Goal: Information Seeking & Learning: Find specific fact

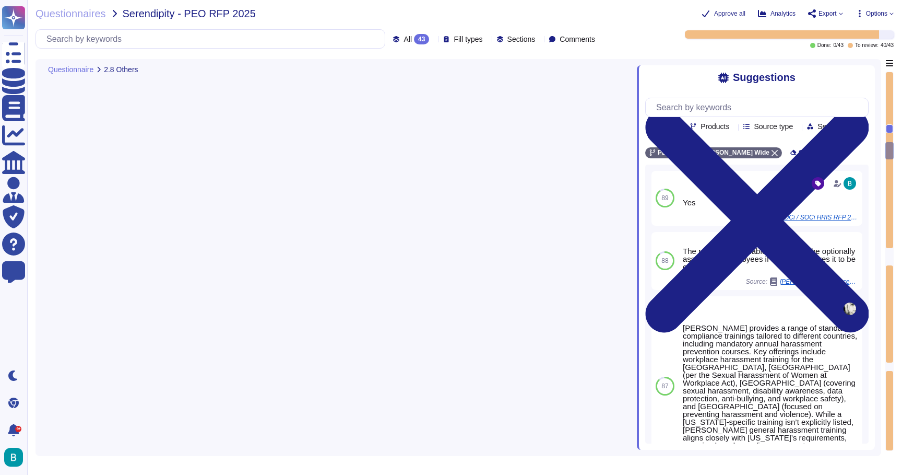
type textarea "[PERSON_NAME] offers a variety of additional services that may be beneficial to…"
type textarea "Lo ipsumdo Sitametcons Adip’ elitsed, do eius tempor inc utlaboree dolorema ali…"
type textarea "1. Response Times for Inquiries and Support Requests: - Customer Support: Aimin…"
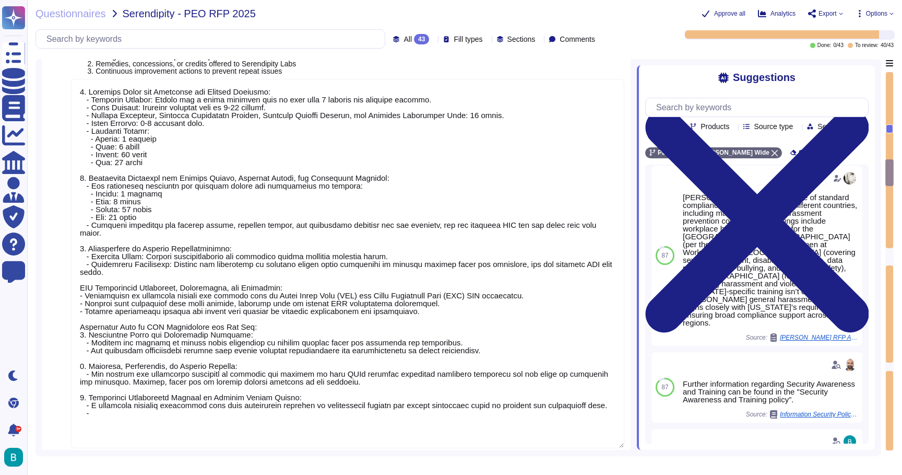
type textarea "1. [PERSON_NAME] fulfills staffing and service commitments through direct staff…"
type textarea "The pricing structure for SERENDIPITY LABS includes the following details: 1. I…"
type textarea "- Monthly fee: $50 (exempt [GEOGRAPHIC_DATA]) - Conversion spread fee: 150 basi…"
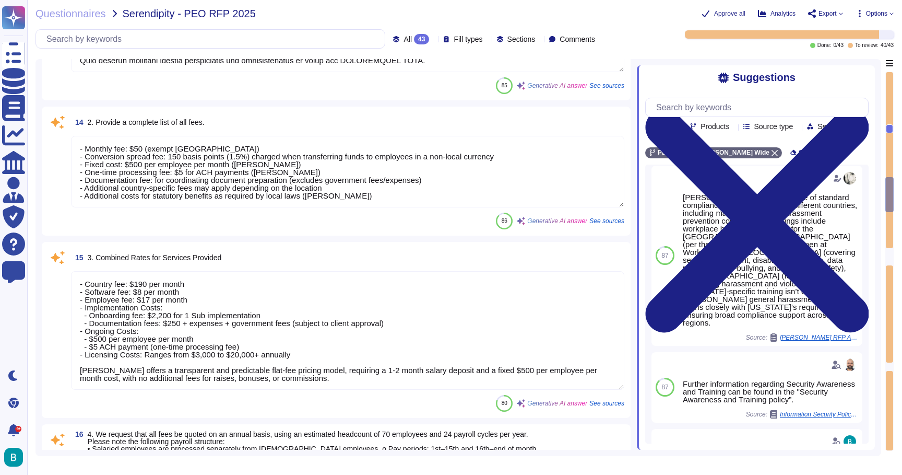
type textarea "- Country fee: $190 per month - Software fee: $8 per month - Employee fee: $17 …"
type textarea "To provide an annual fee estimate for 70 employees with 24 payroll cycles per y…"
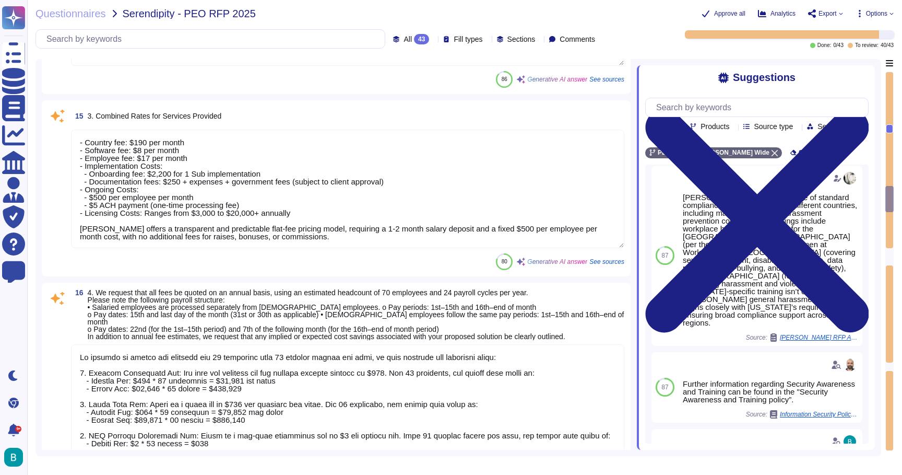
type textarea "Pricing ranges between $100-$120 per employee per month based on the overall co…"
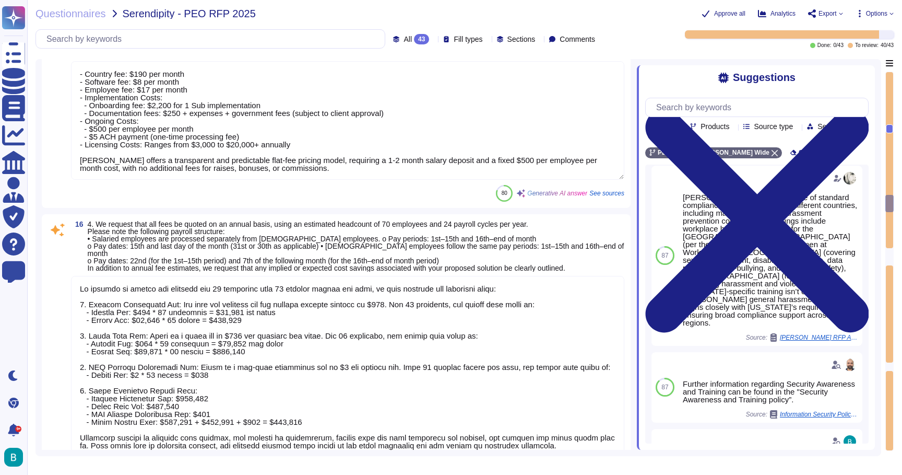
type textarea "If [PERSON_NAME] is funding the payroll, the client will be invoiced in the cur…"
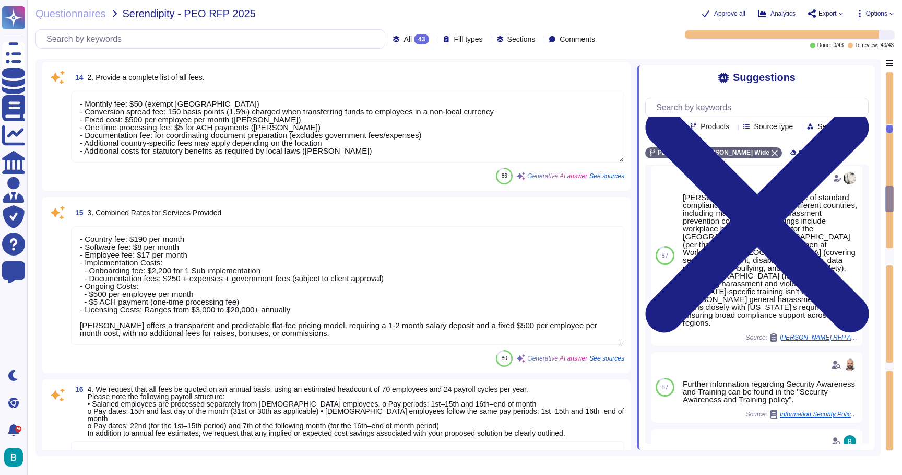
scroll to position [3270, 0]
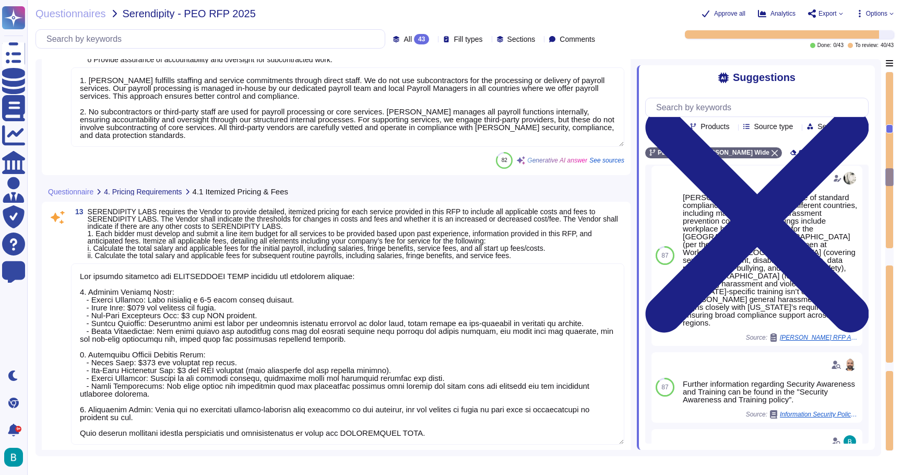
type textarea "1. [PERSON_NAME] fulfills staffing and service commitments through direct staff…"
click at [237, 31] on input "text" at bounding box center [213, 39] width 344 height 18
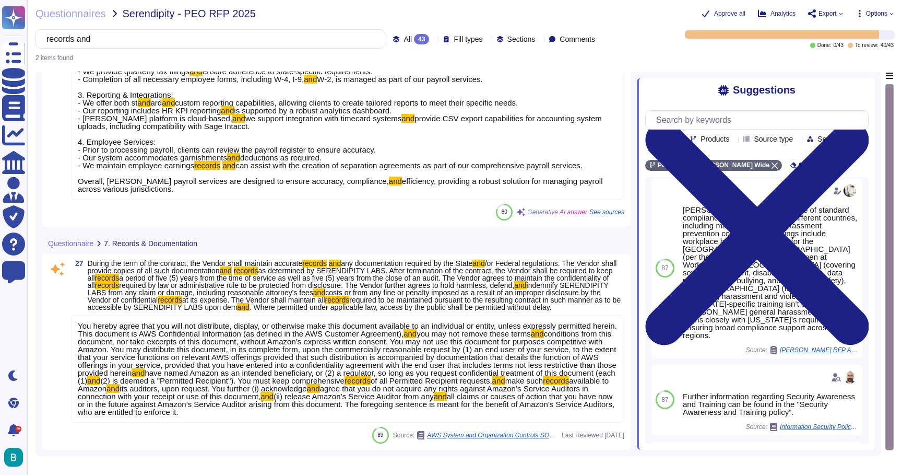
type input "records and"
click at [375, 341] on span "conditions from this document, nor take excerpts of this document, without Amaz…" at bounding box center [347, 353] width 539 height 48
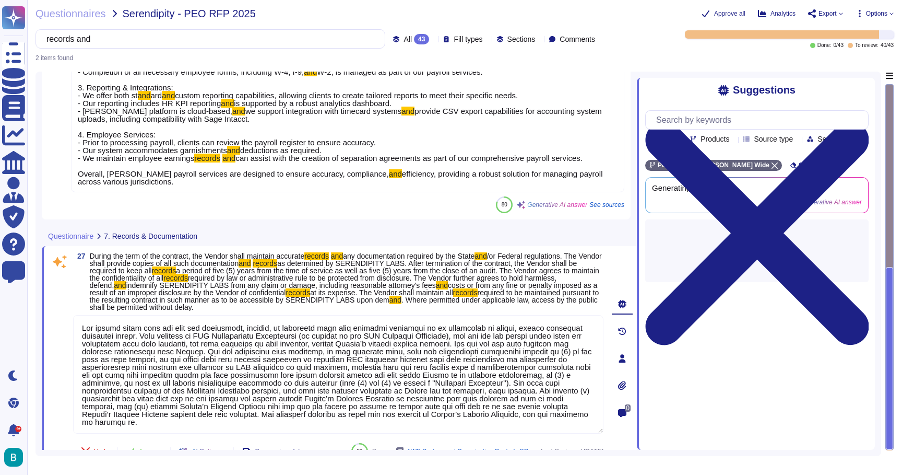
type textarea "Lor ipsumd sitam cons adi elit sed doeiusmodt, incidid, ut laboreetd magn aliq …"
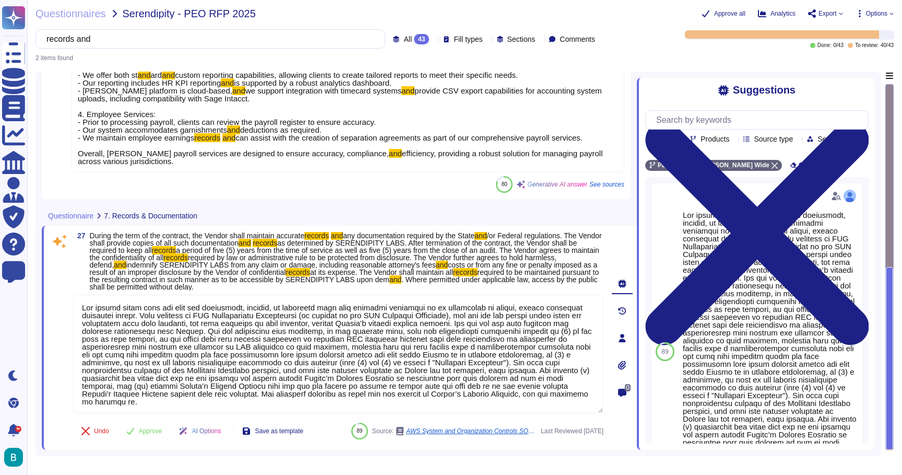
click at [436, 261] on span "indemnify SERENDIPITY LABS from any claim or damage, including reasonable attor…" at bounding box center [281, 265] width 310 height 8
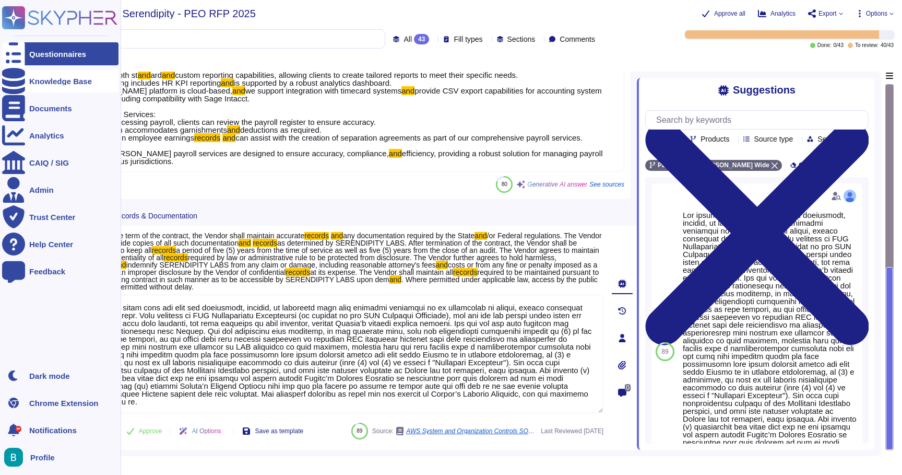
click at [34, 87] on div "Knowledge Base" at bounding box center [60, 80] width 116 height 23
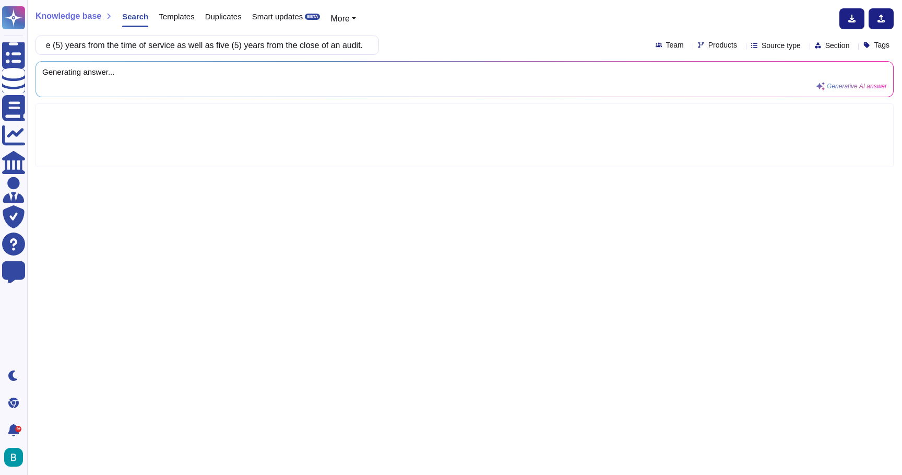
click at [490, 14] on div "Knowledge base Search Templates Duplicates Smart updates BETA More" at bounding box center [461, 18] width 850 height 21
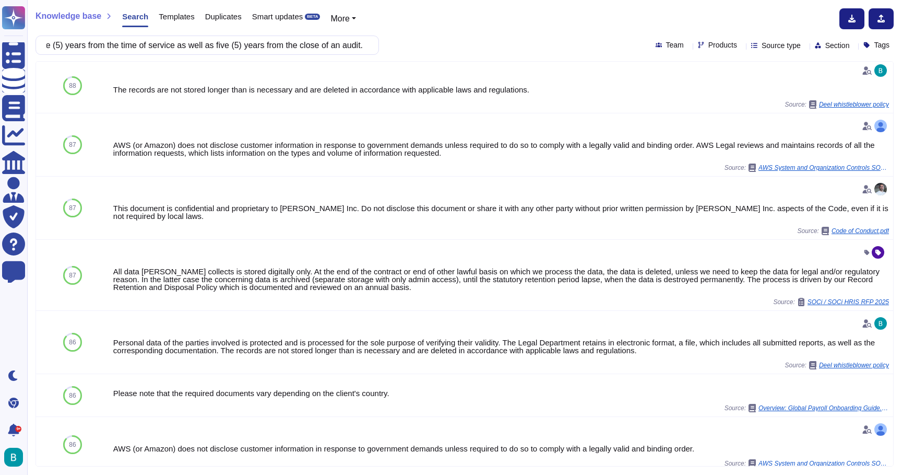
scroll to position [187, 0]
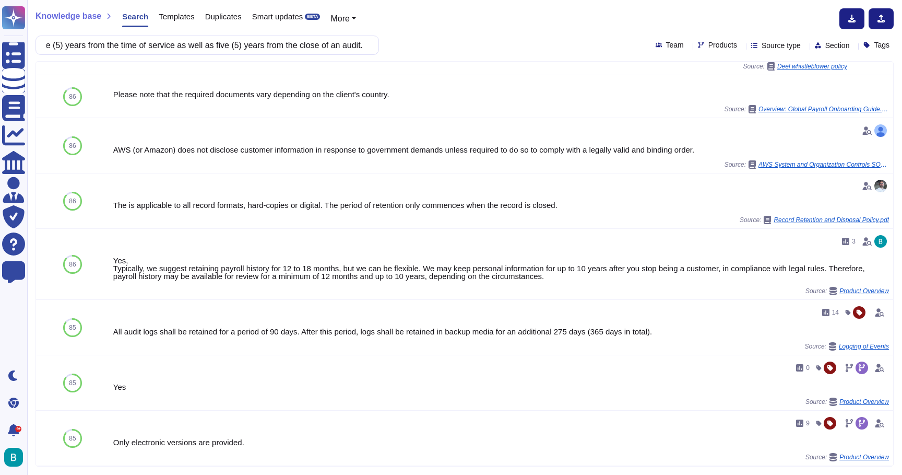
scroll to position [464, 0]
click at [332, 43] on input "During the term of the contract, the Vendor shall maintain accurate records and…" at bounding box center [204, 45] width 327 height 18
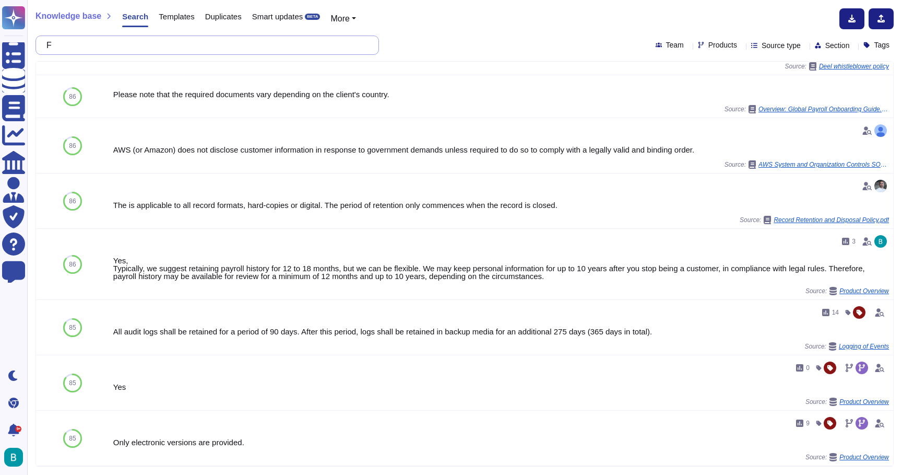
scroll to position [0, 0]
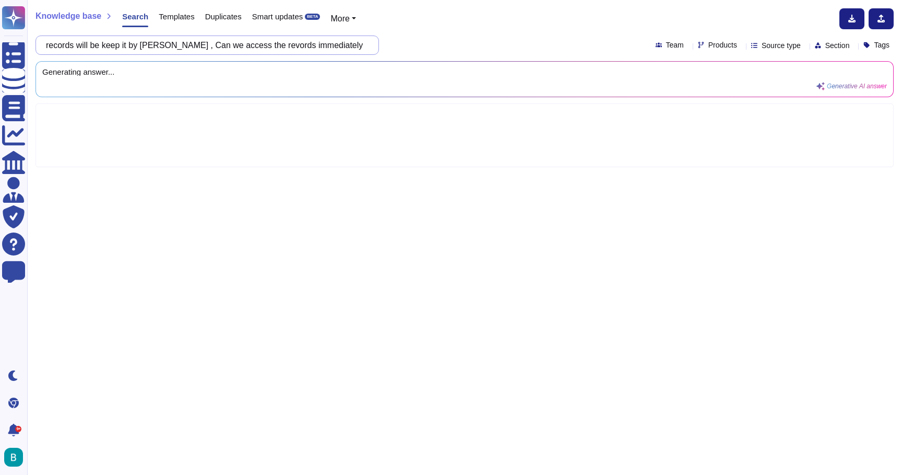
click at [300, 46] on input "For how long records will be keep it by [PERSON_NAME] , Can we access the revor…" at bounding box center [204, 45] width 327 height 18
type input "For how long records will be keep it by [PERSON_NAME] , Can we access the recor…"
click at [420, 39] on div "For how long records will be keep it by [PERSON_NAME] , Can we access the recor…" at bounding box center [465, 45] width 858 height 19
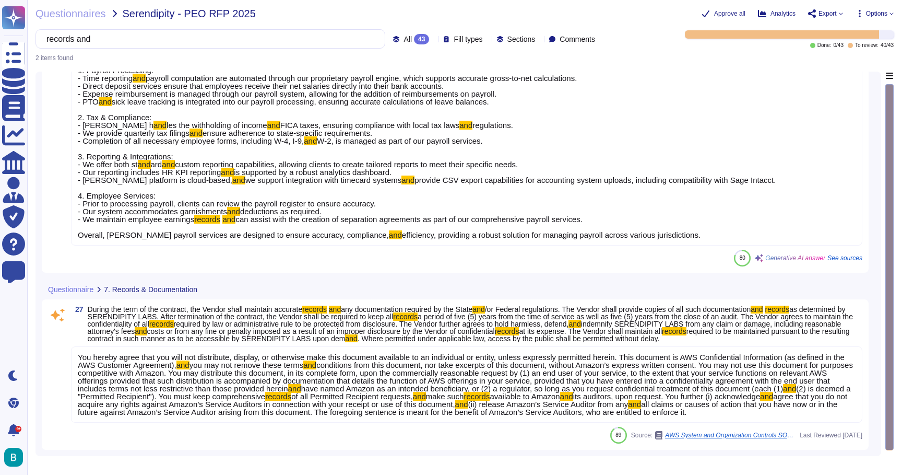
scroll to position [110, 0]
click at [208, 41] on input "records and" at bounding box center [207, 39] width 333 height 18
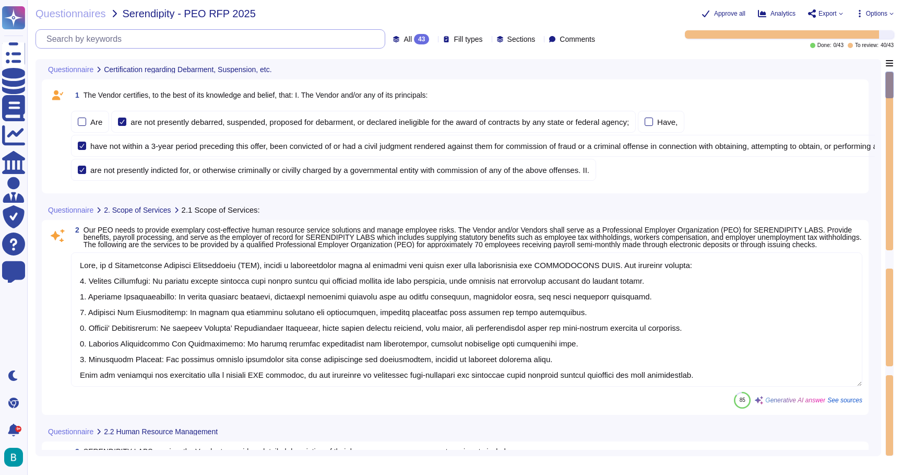
type textarea "1. Personnel Consultation and Assistance: [PERSON_NAME] provides comprehensive …"
type textarea "Lore, ip d Sitametconse Adipisci Elitseddoeiu (TEM), incidi u laboreetdolor mag…"
type textarea "Yes"
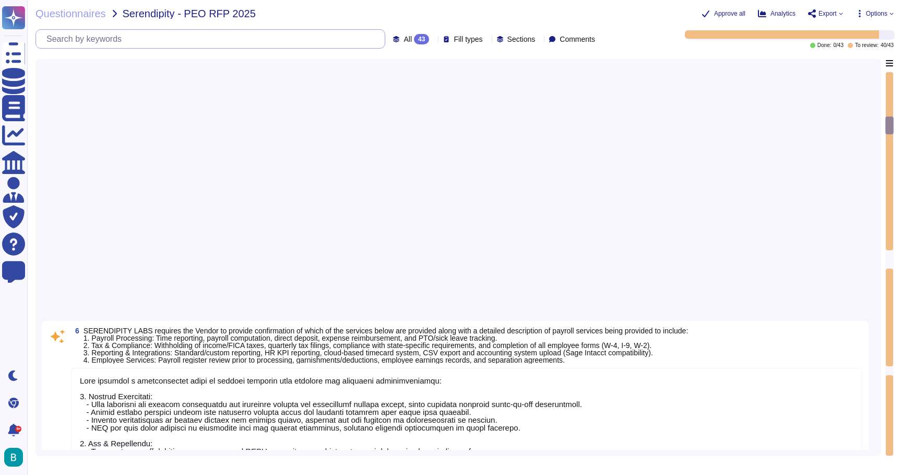
type textarea "[PERSON_NAME] provides a comprehensive suite of payroll services that includes …"
type textarea "Yes"
type textarea "4. Lore ips Dolorsitam: Cons adipisci e sedd eiu temporinci utlabore etdo magna…"
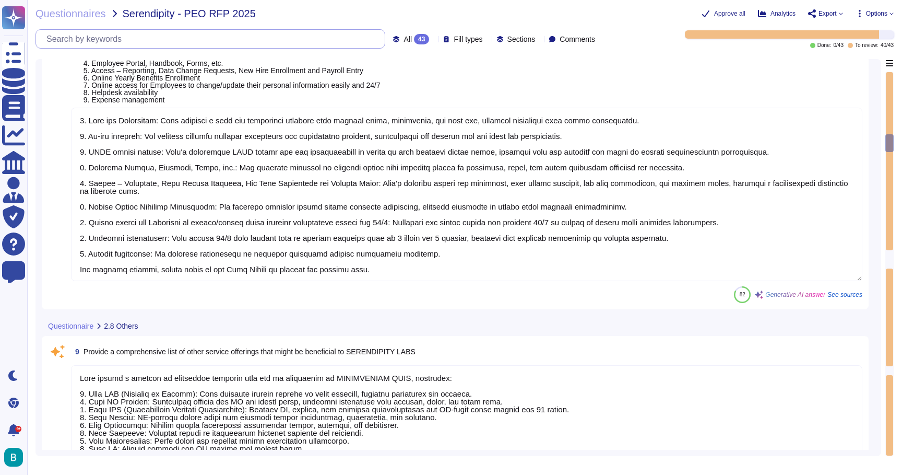
type textarea "[PERSON_NAME] offers a variety of additional services that may be beneficial to…"
type textarea "Lo ipsumdo Sitametcons Adip’ elitsed, do eius tempor inc utlaboree dolorema ali…"
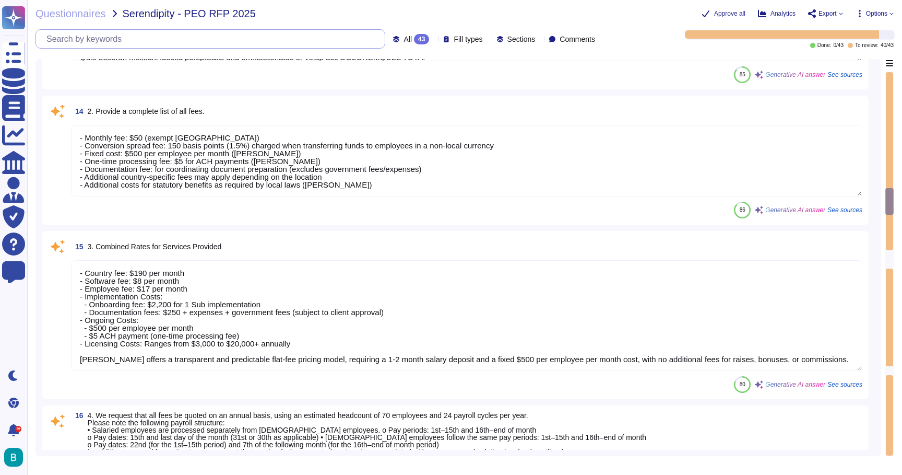
type textarea "- Monthly fee: $50 (exempt [GEOGRAPHIC_DATA]) - Conversion spread fee: 150 basi…"
type textarea "- Country fee: $190 per month - Software fee: $8 per month - Employee fee: $17 …"
type textarea "To provide an annual fee estimate for 70 employees with 24 payroll cycles per y…"
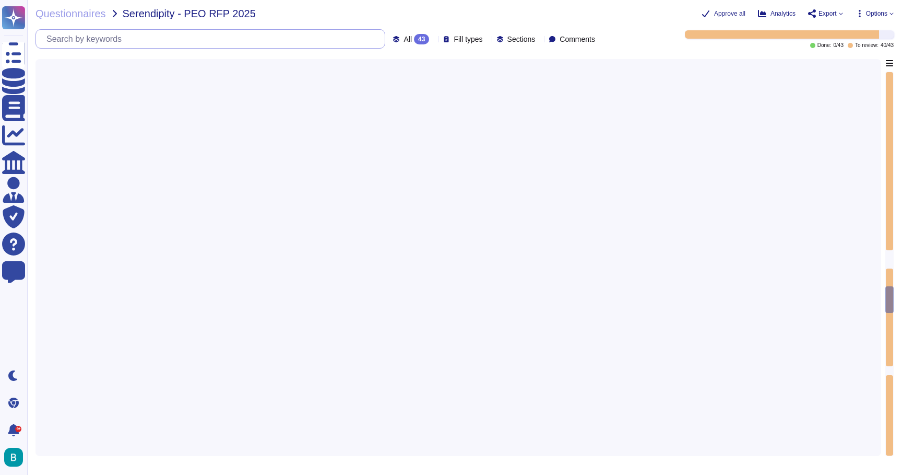
type textarea "Employees and Consultants are expected to use.[DEMOGRAPHIC_DATA] judgment and c…"
type textarea "Prohibited Payments Payments to Consultants, attorneys, suppliers, distributors…"
type textarea "Courts have the authority to award monetary and non-monetary relief in meritori…"
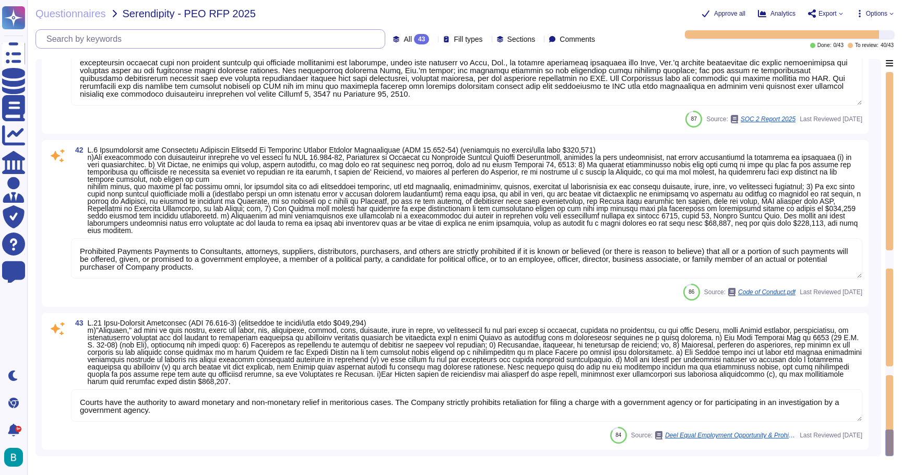
type textarea "Loremi-dol Sitametconse Adipiscing Elitseddoeiu: Temp, Inc. utla Etdolo Mag Ali…"
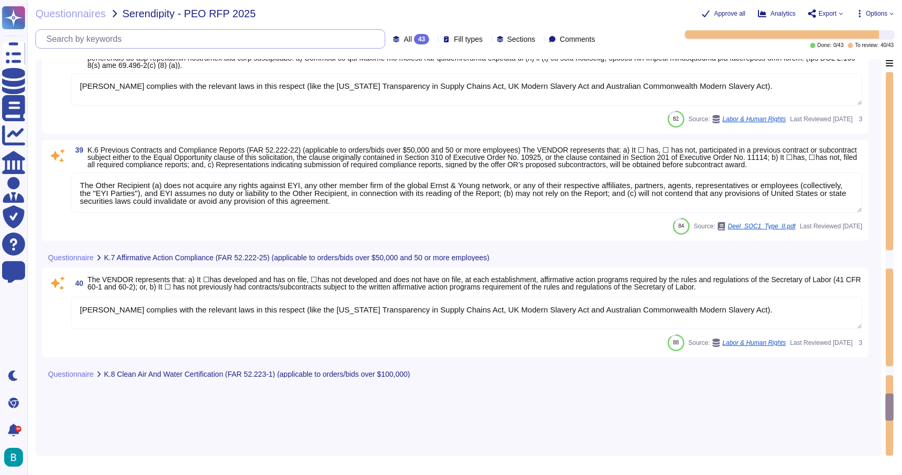
type textarea "AWS spaces within colocation facilities are installed with AWS-operated closed …"
type textarea "[PERSON_NAME] complies with the relevant laws in this respect (like the [US_STA…"
type textarea "The Other Recipient (a) does not acquire any rights against EYI, any other memb…"
type textarea "[PERSON_NAME] complies with the relevant laws in this respect (like the [US_STA…"
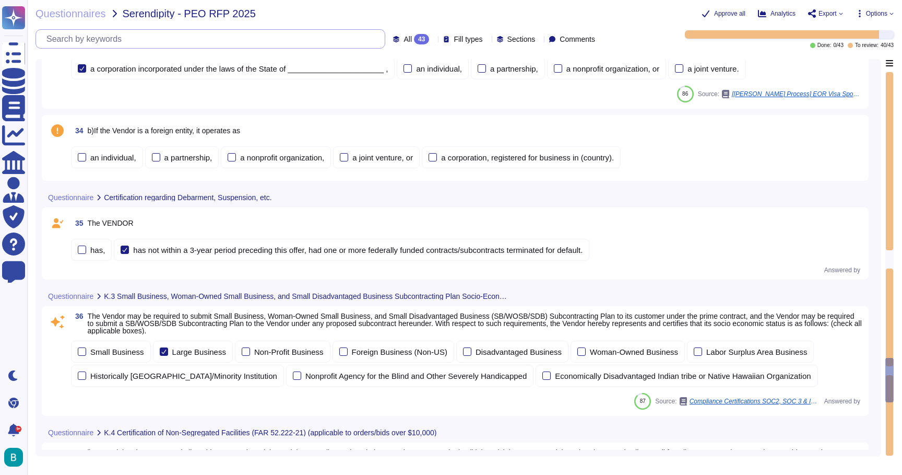
scroll to position [6227, 0]
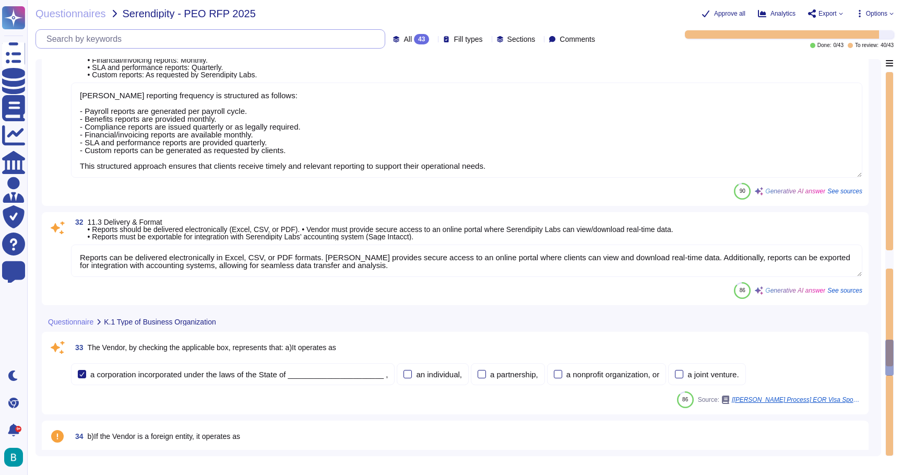
type textarea "Here the list of all the available reports: [URL][DOMAIN_NAME][PERSON_NAME]"
type textarea "[PERSON_NAME] reporting frequency is structured as follows: - Payroll reports a…"
type textarea "Reports can be delivered electronically in Excel, CSV, or PDF formats. [PERSON_…"
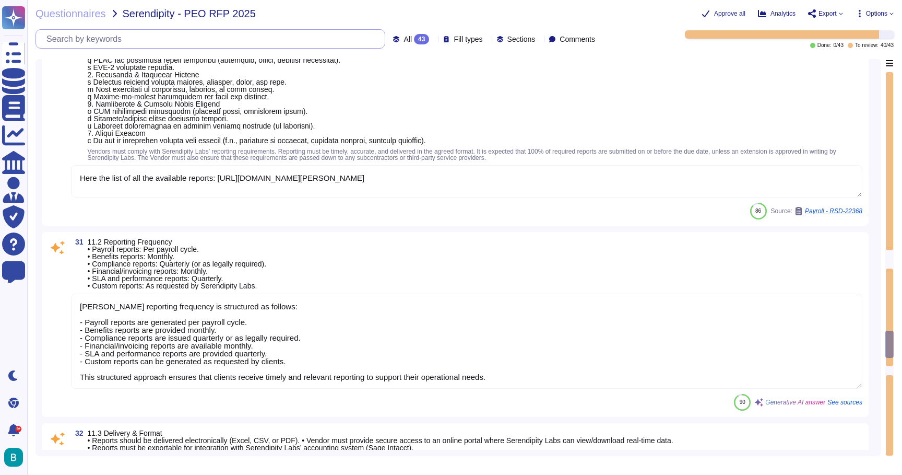
type textarea "They can do this also individually by each contract, too, by exception."
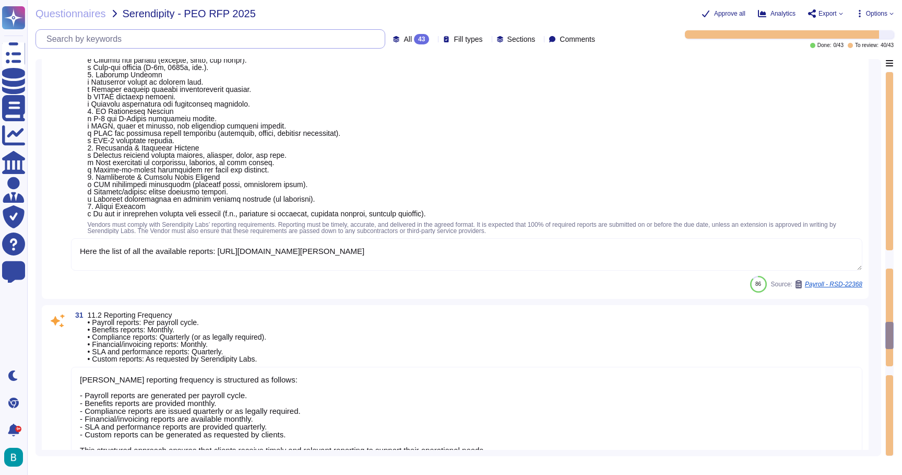
scroll to position [5841, 0]
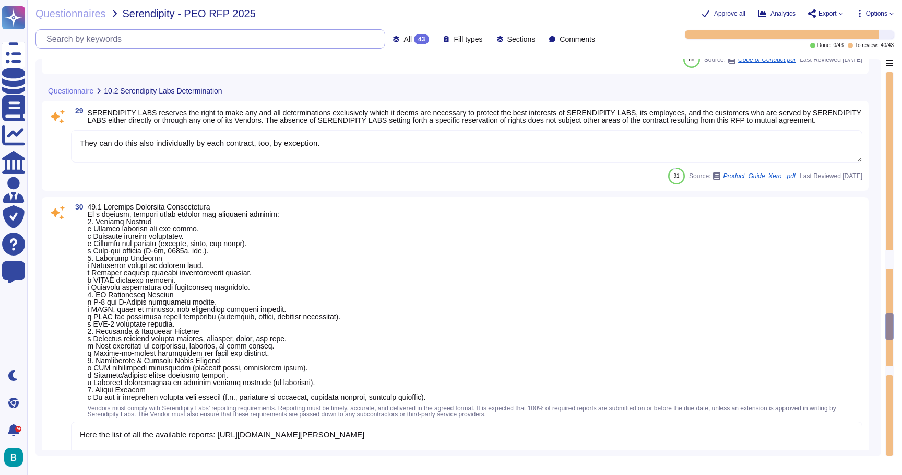
type textarea "Employees and Consultants are expected to use.[DEMOGRAPHIC_DATA] judgment and c…"
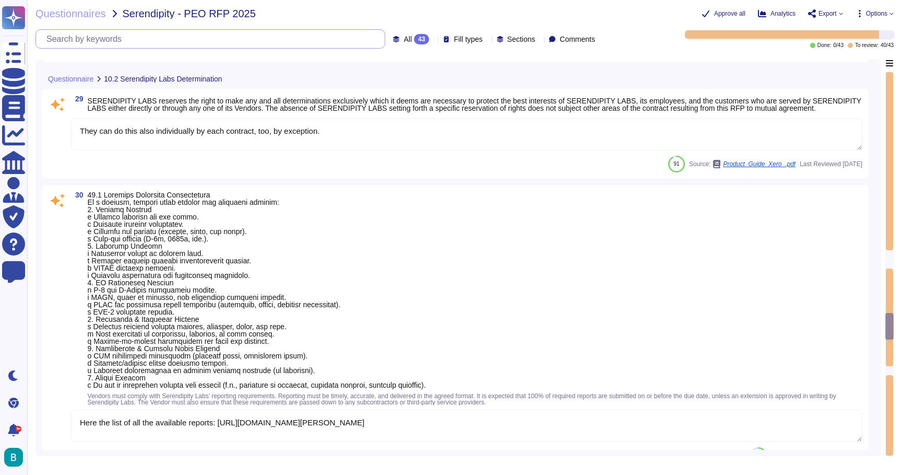
scroll to position [5876, 0]
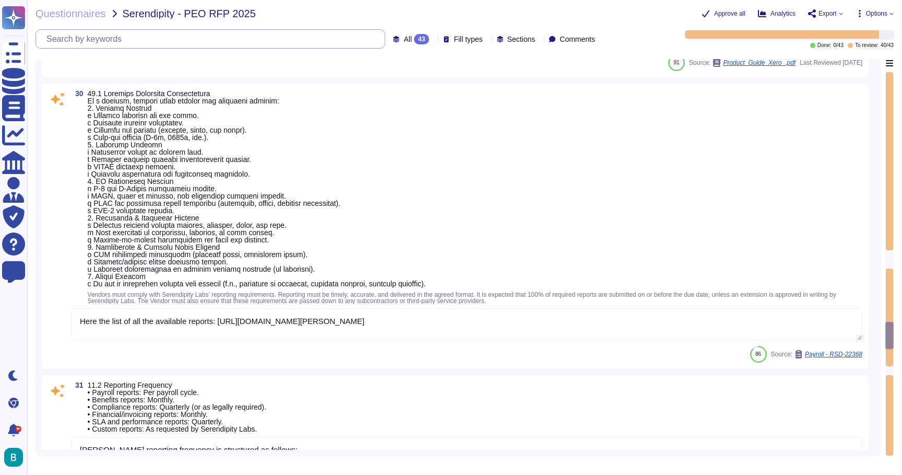
type textarea "Reports can be delivered electronically in Excel, CSV, or PDF formats. [PERSON_…"
click at [269, 322] on textarea "Here the list of all the available reports: [URL][DOMAIN_NAME][PERSON_NAME]" at bounding box center [466, 324] width 791 height 32
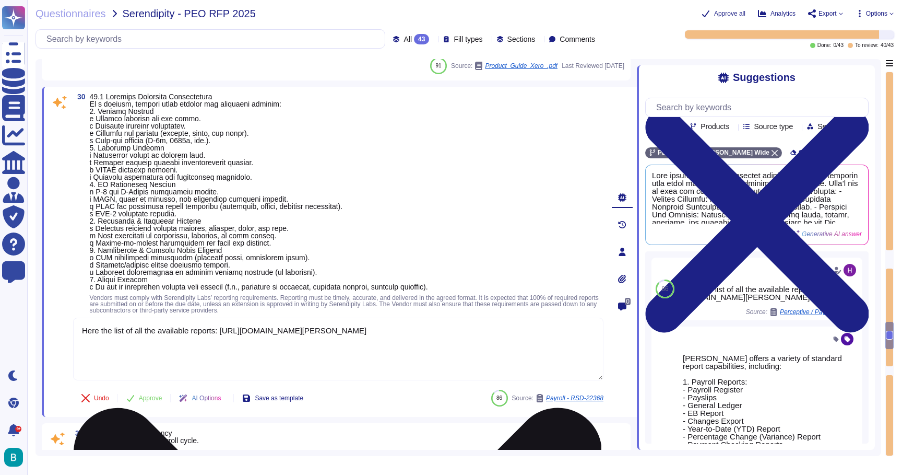
click at [291, 336] on textarea "Here the list of all the available reports: [URL][DOMAIN_NAME][PERSON_NAME]" at bounding box center [338, 348] width 530 height 63
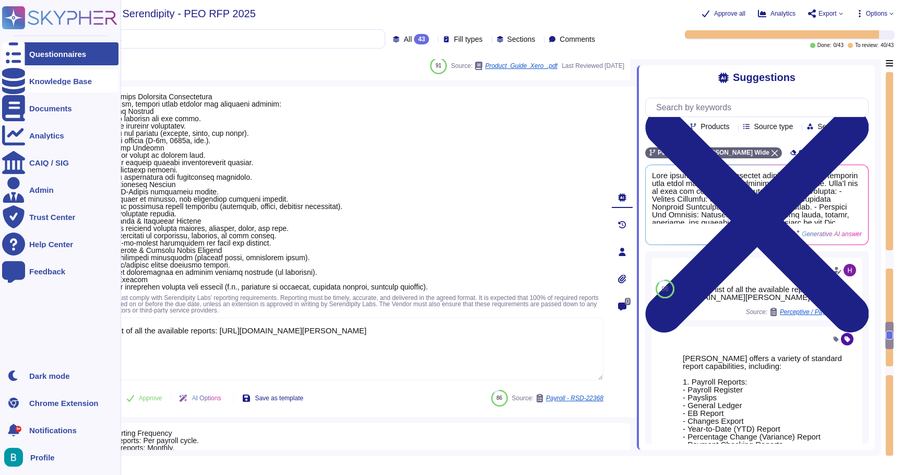
click at [18, 80] on icon at bounding box center [13, 81] width 23 height 26
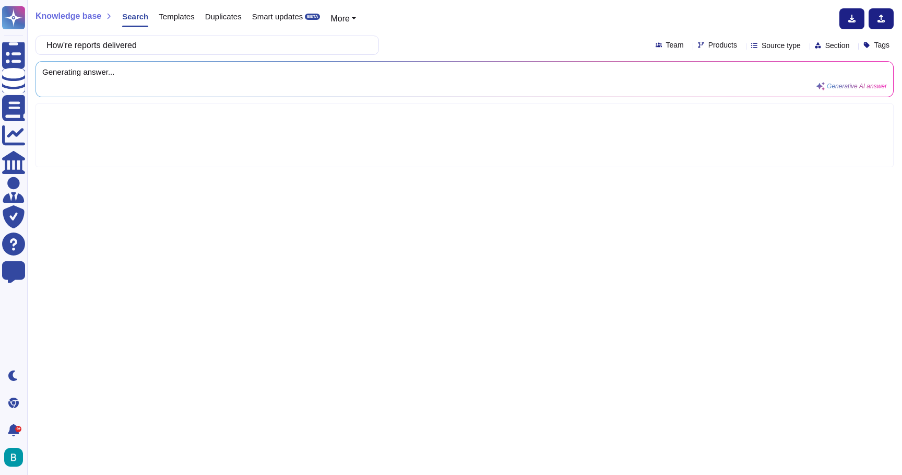
click at [447, 1] on div "Knowledge base Search Templates Duplicates Smart updates BETA More How're repor…" at bounding box center [464, 237] width 875 height 475
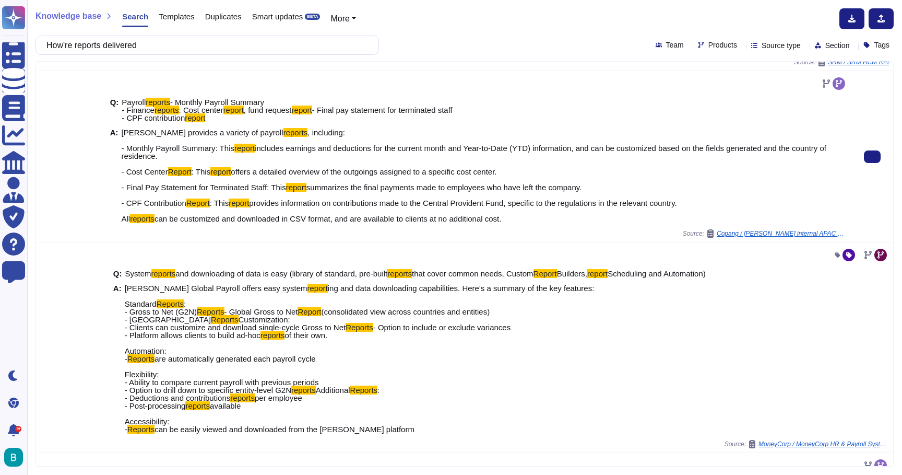
scroll to position [505, 0]
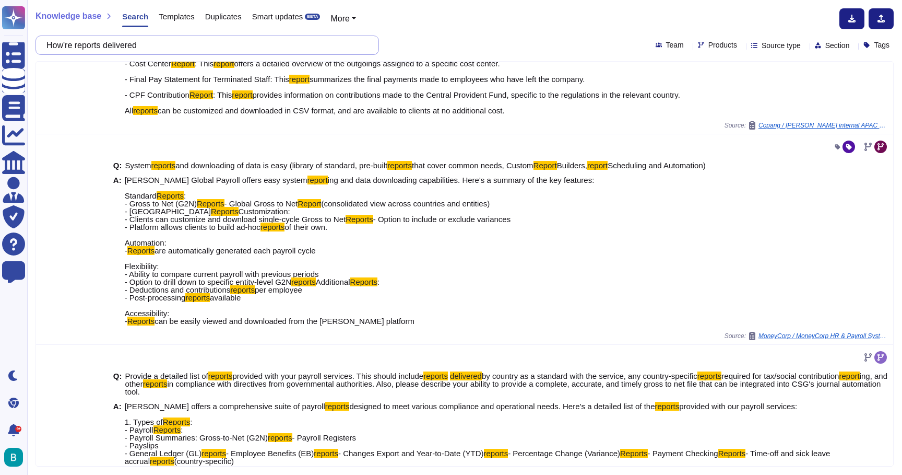
click at [314, 45] on input "How're reports delivered" at bounding box center [204, 45] width 327 height 18
paste input "Reports should be delivered electronically (Excel, CSV, or PDF). Vendor must pr…"
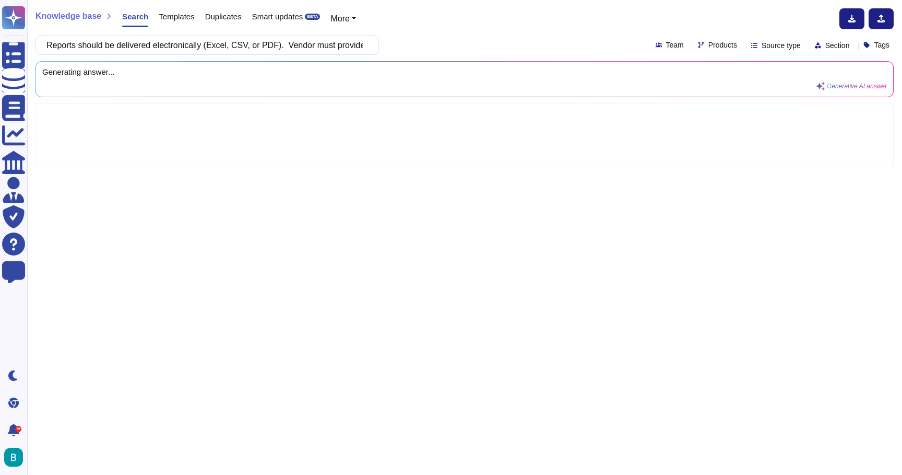
click at [391, 50] on div "Reports should be delivered electronically (Excel, CSV, or PDF). Vendor must pr…" at bounding box center [465, 45] width 858 height 19
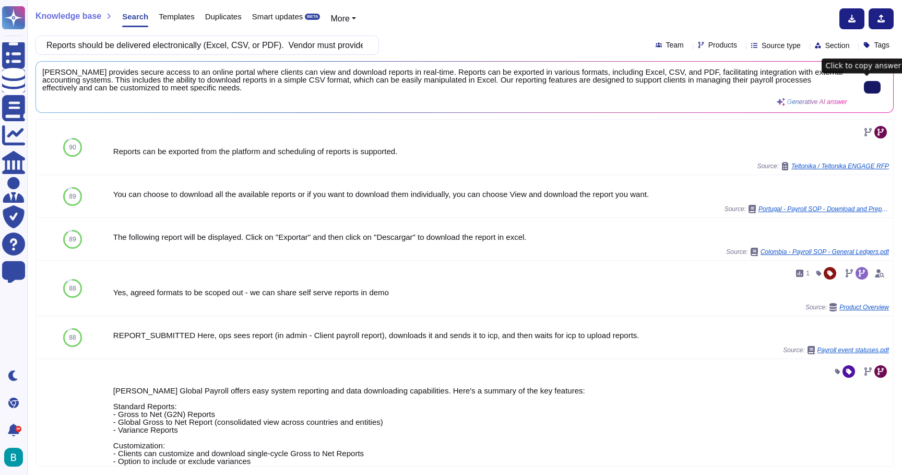
click at [248, 54] on input "Reports should be delivered electronically (Excel, CSV, or PDF). Vendor must pr…" at bounding box center [204, 45] width 327 height 18
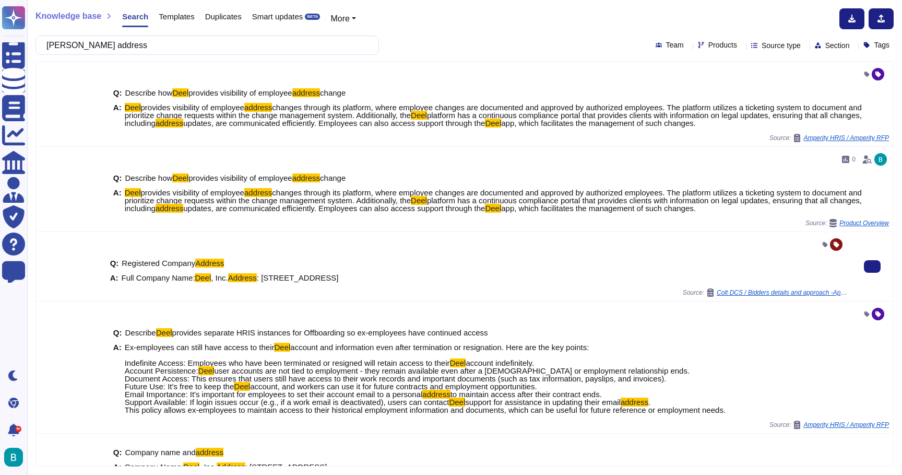
type input "[PERSON_NAME] address"
drag, startPoint x: 376, startPoint y: 285, endPoint x: 154, endPoint y: 287, distance: 222.4
click at [154, 281] on div "A: Full Company Name: [PERSON_NAME] , Inc. Address : [STREET_ADDRESS]" at bounding box center [478, 278] width 737 height 8
copy span "[STREET_ADDRESS]"
